Goal: Find specific page/section: Find specific page/section

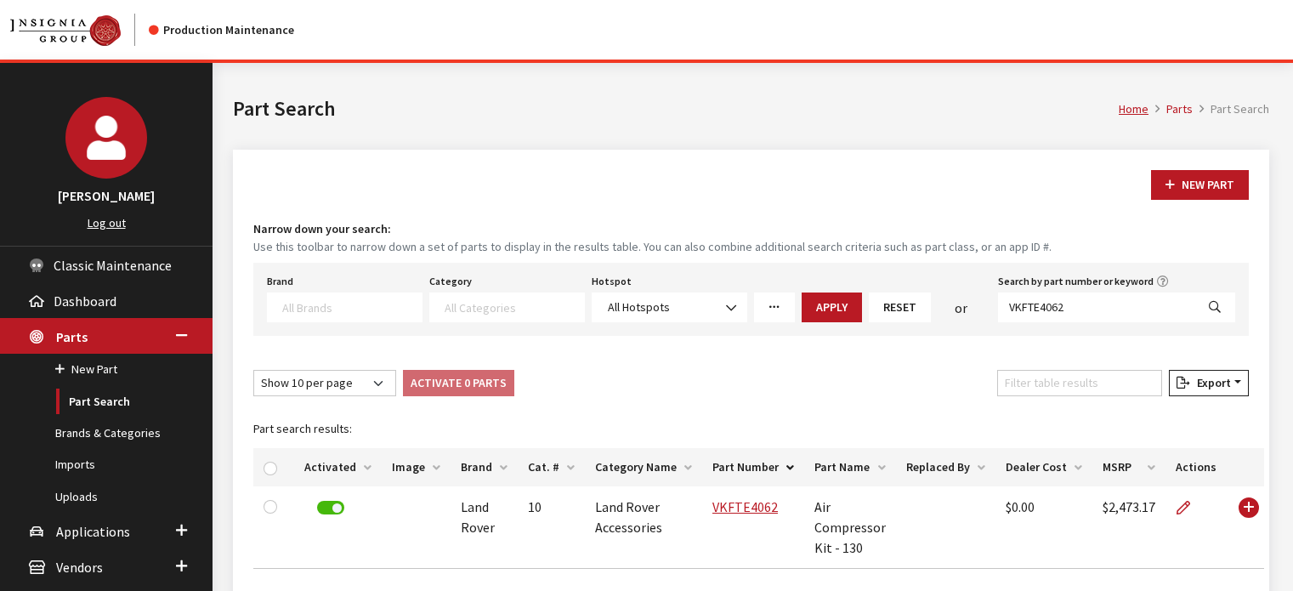
select select
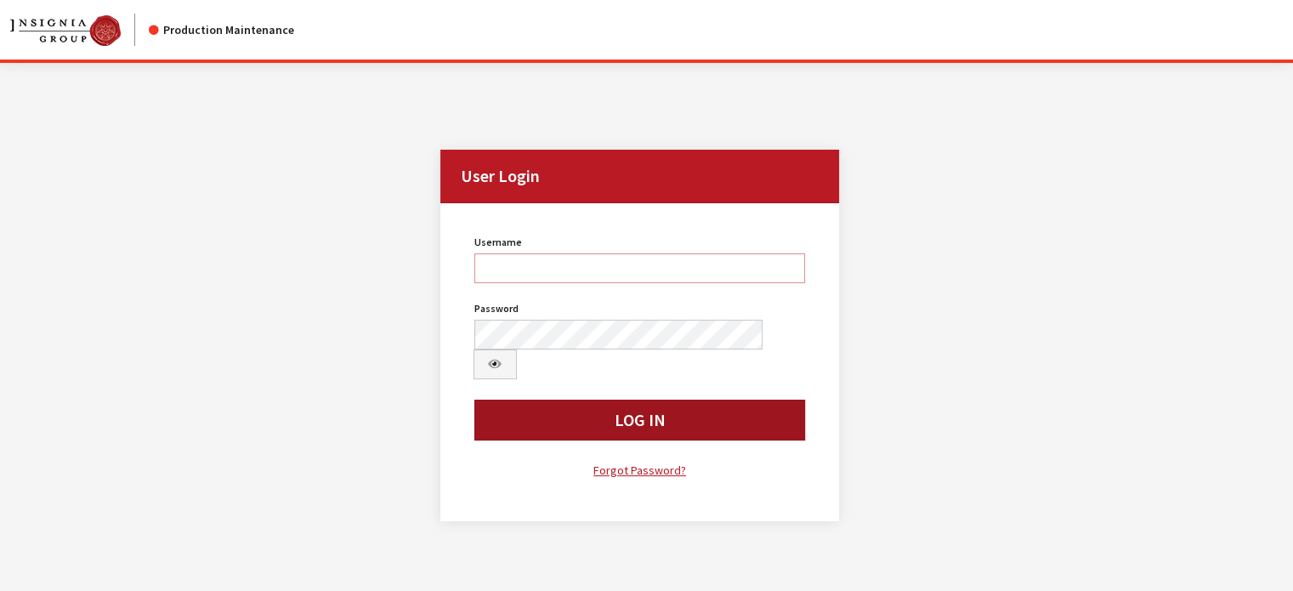
type input "kdart"
click at [649, 400] on button "Log In" at bounding box center [640, 420] width 332 height 41
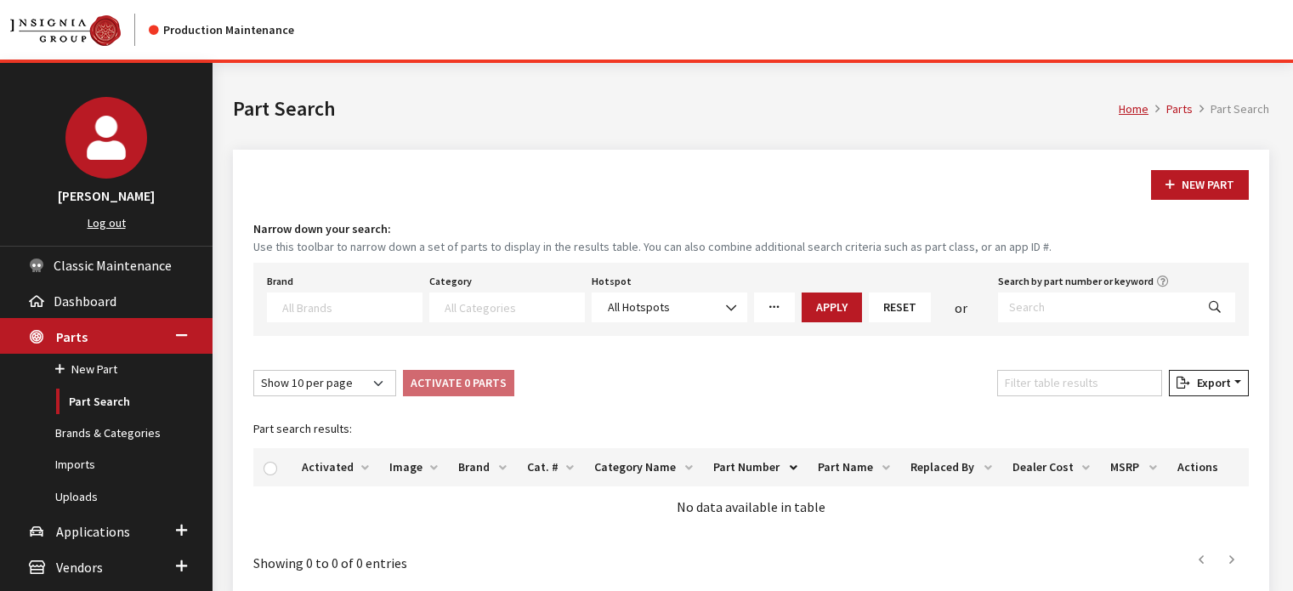
select select
click at [83, 403] on link "Part Search" at bounding box center [106, 401] width 213 height 31
select select
